Goal: Use online tool/utility: Utilize a website feature to perform a specific function

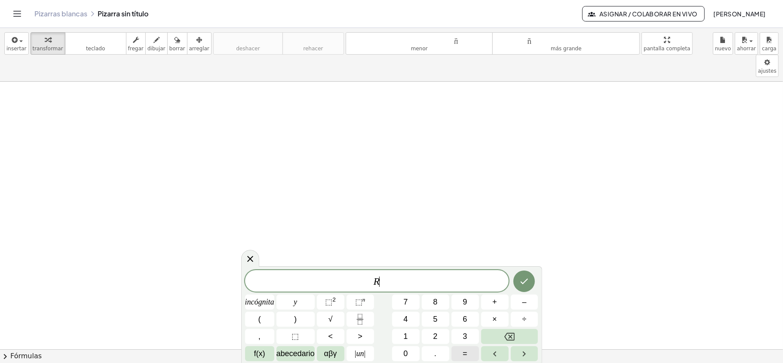
click at [469, 355] on button "=" at bounding box center [466, 353] width 28 height 15
click at [333, 315] on button "√" at bounding box center [331, 319] width 28 height 15
click at [333, 302] on font "2" at bounding box center [333, 299] width 3 height 6
click at [264, 353] on font "f(x)" at bounding box center [259, 353] width 11 height 9
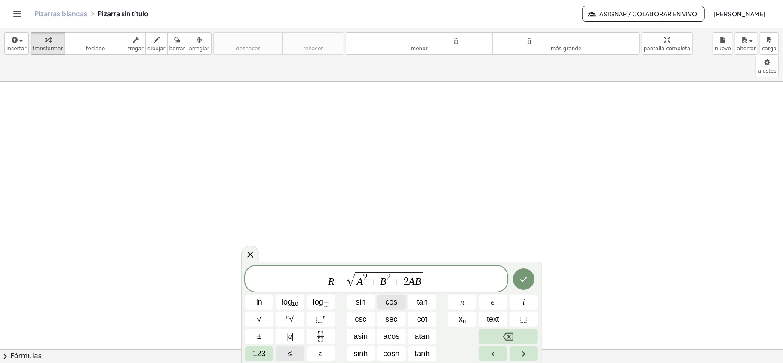
click at [394, 300] on span "cos" at bounding box center [391, 302] width 12 height 12
click at [261, 350] on span "123" at bounding box center [259, 354] width 13 height 12
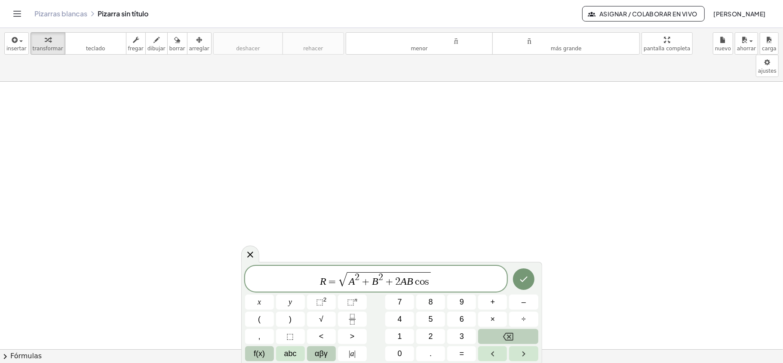
click at [318, 350] on span "αβγ" at bounding box center [321, 354] width 13 height 12
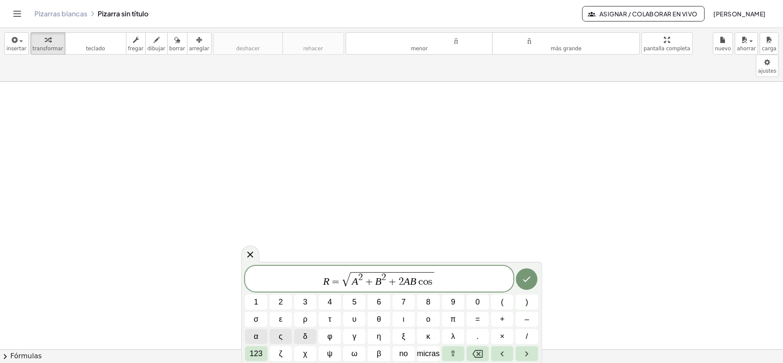
click at [260, 335] on button "α" at bounding box center [256, 336] width 22 height 15
click at [527, 274] on icon "Hecho" at bounding box center [527, 279] width 10 height 10
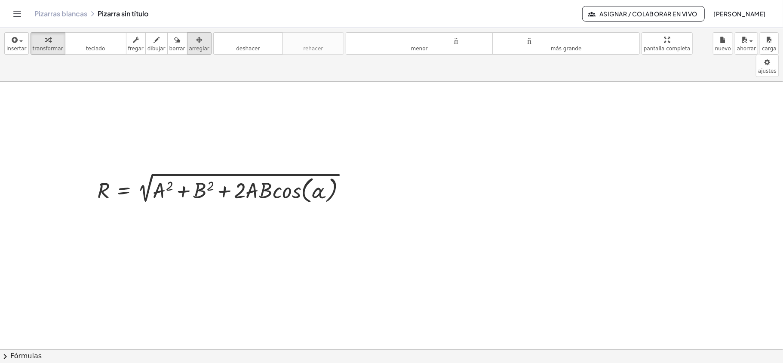
click at [189, 46] on font "arreglar" at bounding box center [199, 49] width 20 height 6
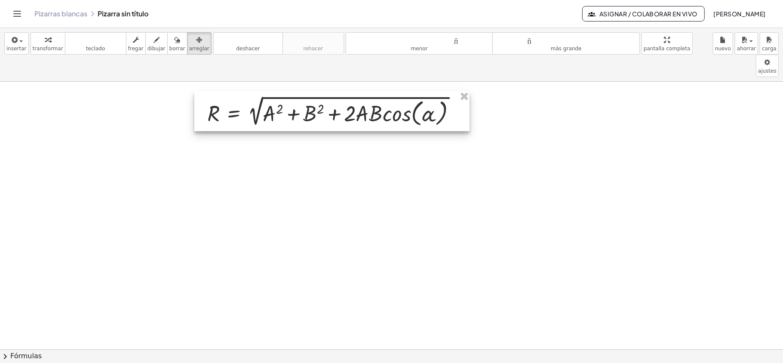
drag, startPoint x: 217, startPoint y: 169, endPoint x: 327, endPoint y: 92, distance: 134.3
click at [327, 92] on div at bounding box center [331, 111] width 275 height 40
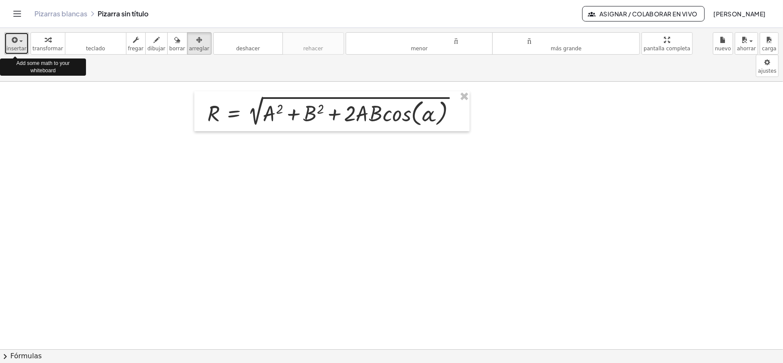
click at [16, 38] on icon "button" at bounding box center [14, 40] width 8 height 10
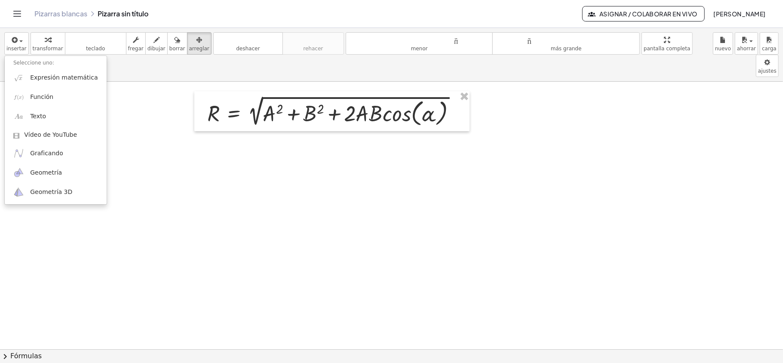
click at [3, 55] on div "insertar Seleccione uno: Expresión matemática Función Texto Vídeo de YouTube Gr…" at bounding box center [391, 55] width 783 height 54
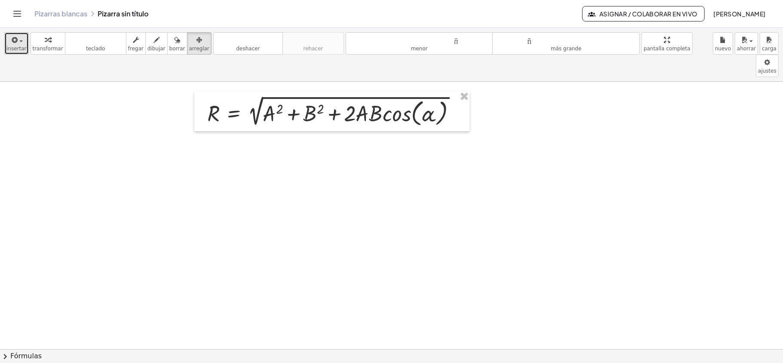
click at [12, 50] on font "insertar" at bounding box center [16, 49] width 20 height 6
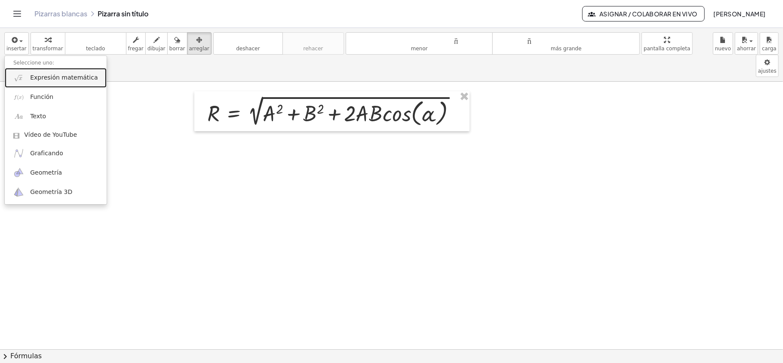
drag, startPoint x: 32, startPoint y: 81, endPoint x: 46, endPoint y: 85, distance: 14.3
click at [34, 80] on font "Expresión matemática" at bounding box center [64, 77] width 68 height 7
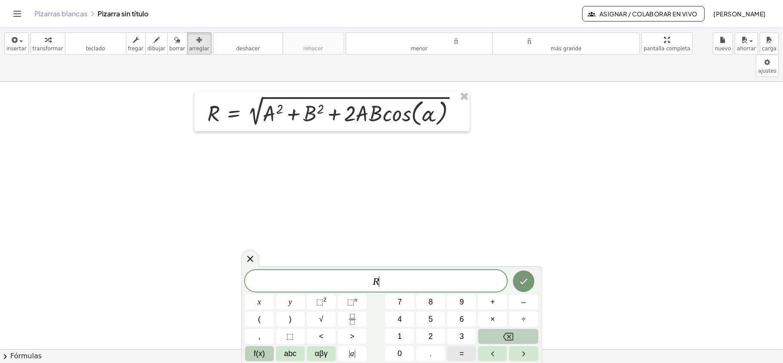
click at [469, 350] on button "=" at bounding box center [461, 353] width 29 height 15
click at [322, 319] on span "√" at bounding box center [321, 319] width 4 height 12
click at [331, 300] on button "⬚ 2" at bounding box center [321, 302] width 29 height 15
click at [325, 352] on span "αβγ" at bounding box center [321, 354] width 13 height 12
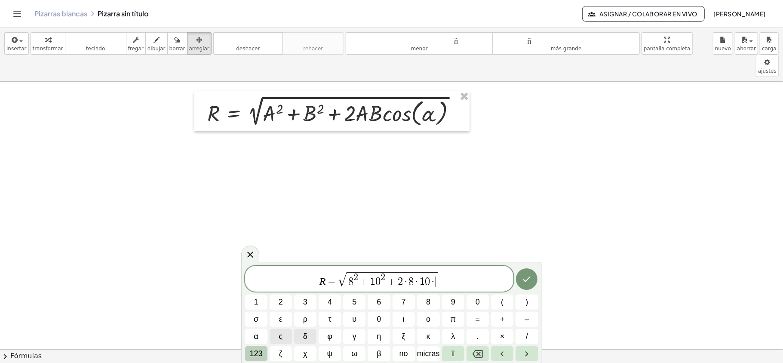
click at [256, 353] on font "123" at bounding box center [256, 353] width 13 height 9
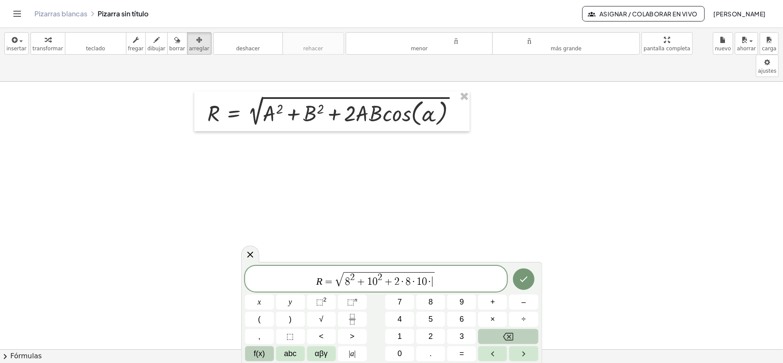
click at [268, 349] on button "f(x)" at bounding box center [259, 353] width 29 height 15
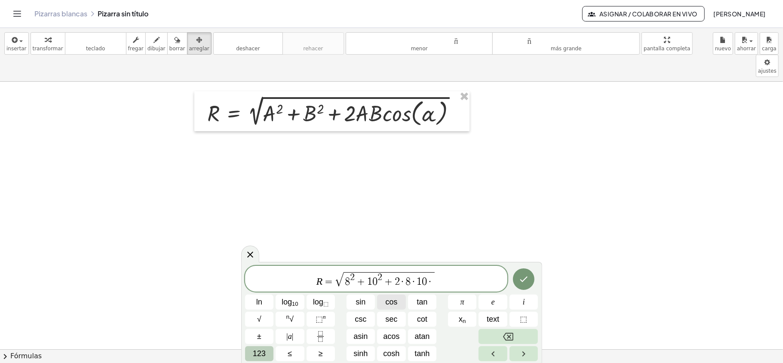
click at [397, 301] on span "cos" at bounding box center [391, 302] width 12 height 12
click at [527, 280] on icon "Done" at bounding box center [524, 279] width 10 height 10
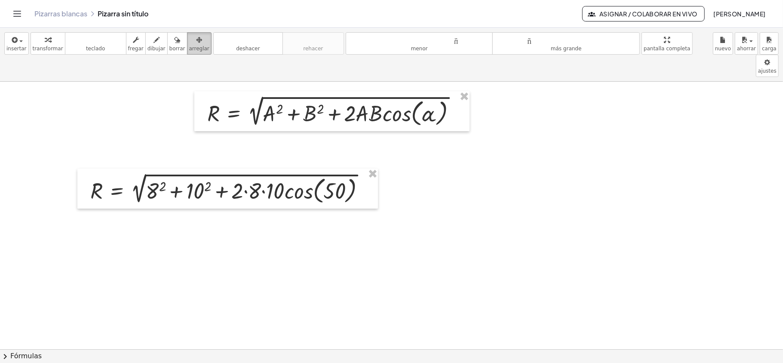
click at [189, 46] on font "arreglar" at bounding box center [199, 49] width 20 height 6
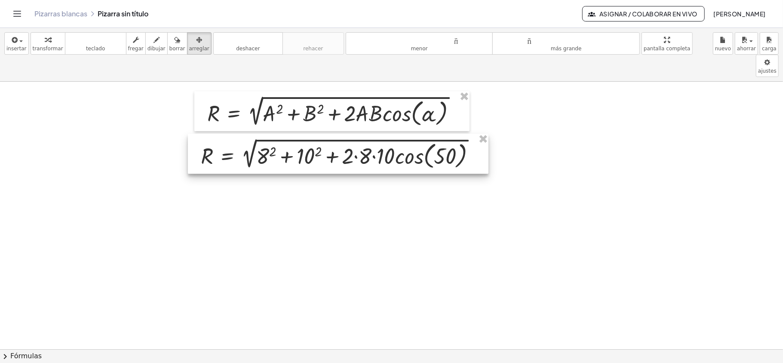
drag, startPoint x: 222, startPoint y: 168, endPoint x: 332, endPoint y: 133, distance: 115.9
click at [332, 134] on div at bounding box center [338, 154] width 301 height 40
click at [10, 41] on icon "button" at bounding box center [14, 40] width 8 height 10
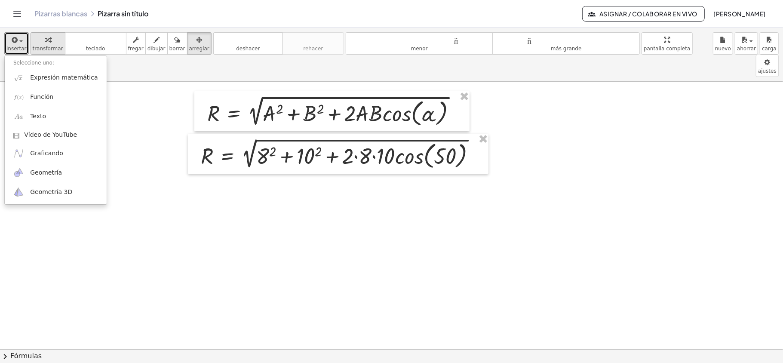
click at [45, 48] on font "transformar" at bounding box center [48, 49] width 31 height 6
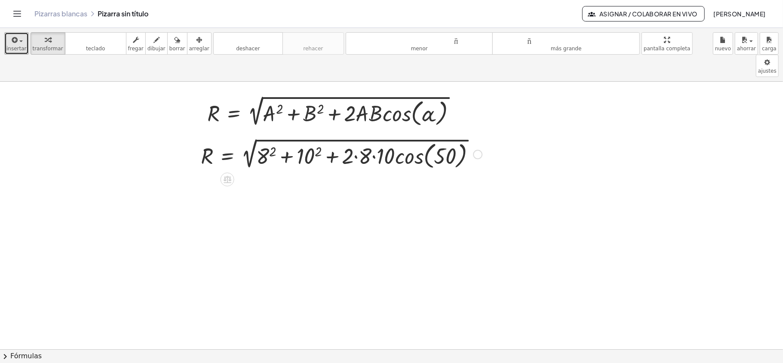
click at [265, 140] on div at bounding box center [342, 154] width 290 height 36
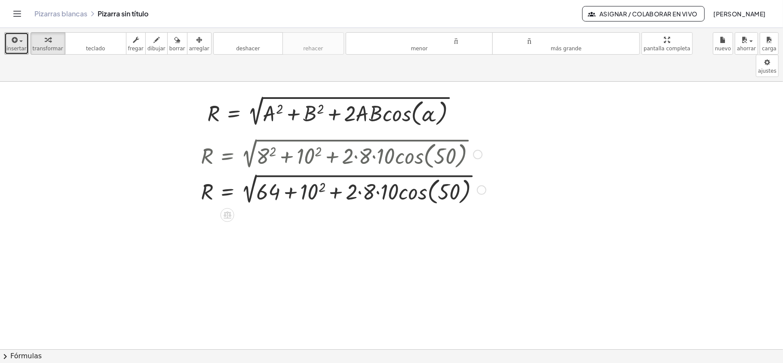
click at [311, 175] on div at bounding box center [344, 190] width 294 height 36
click at [372, 172] on div at bounding box center [346, 190] width 298 height 36
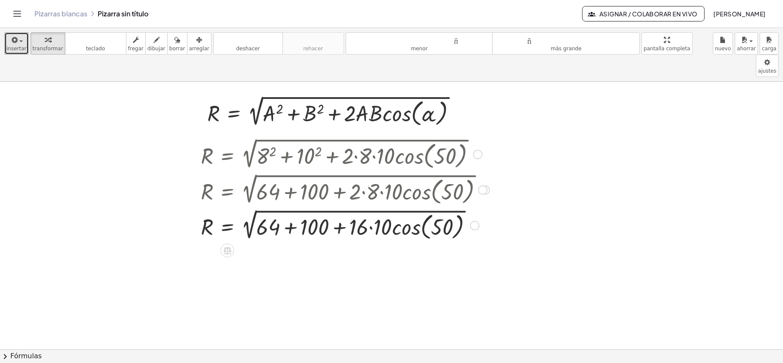
click at [377, 210] on div at bounding box center [346, 225] width 298 height 36
click at [409, 210] on div at bounding box center [346, 225] width 298 height 36
click at [412, 208] on div at bounding box center [346, 225] width 298 height 36
click at [403, 207] on div at bounding box center [346, 225] width 298 height 36
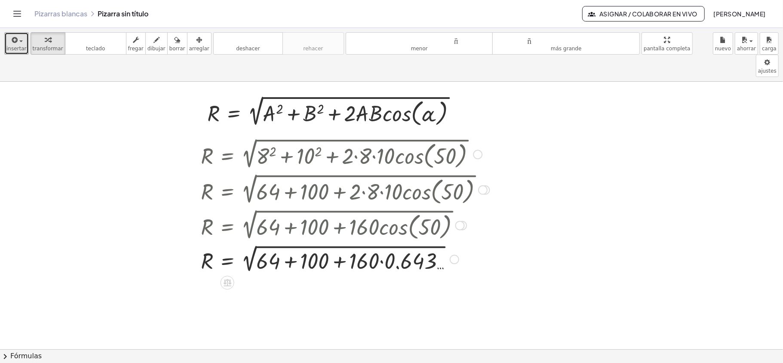
click at [386, 243] on div at bounding box center [346, 259] width 298 height 32
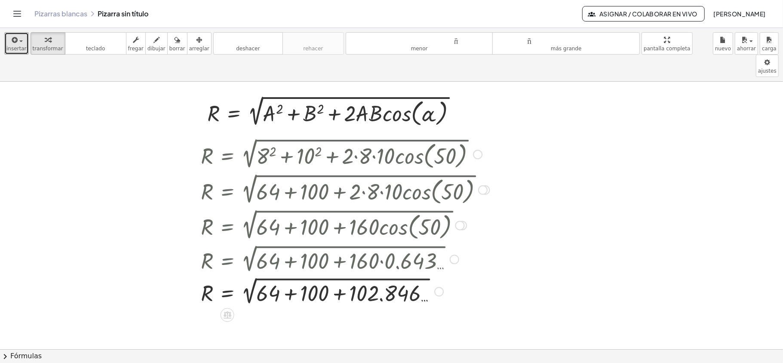
click at [291, 275] on div at bounding box center [346, 291] width 298 height 32
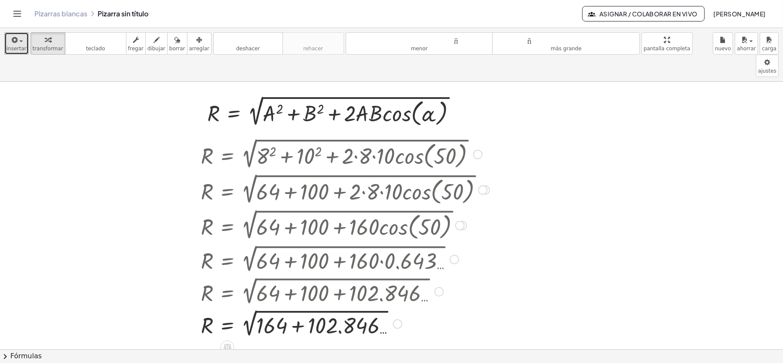
click at [298, 307] on div at bounding box center [346, 323] width 298 height 32
click at [250, 308] on div at bounding box center [346, 323] width 298 height 31
